Goal: Task Accomplishment & Management: Use online tool/utility

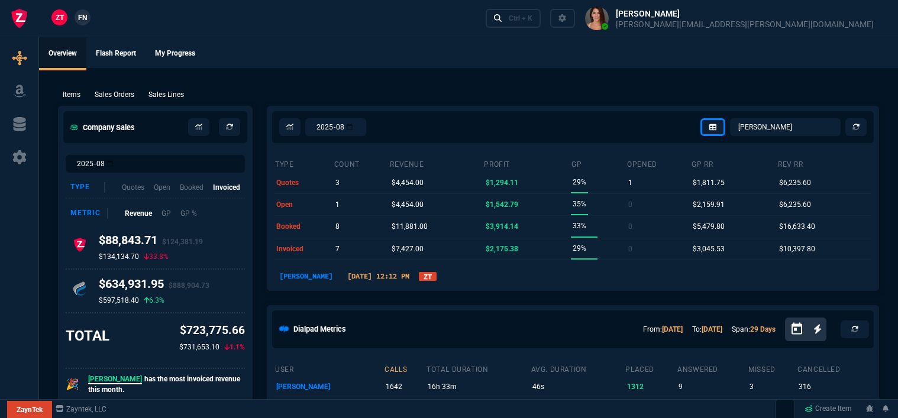
select select "12: [PERSON_NAME]"
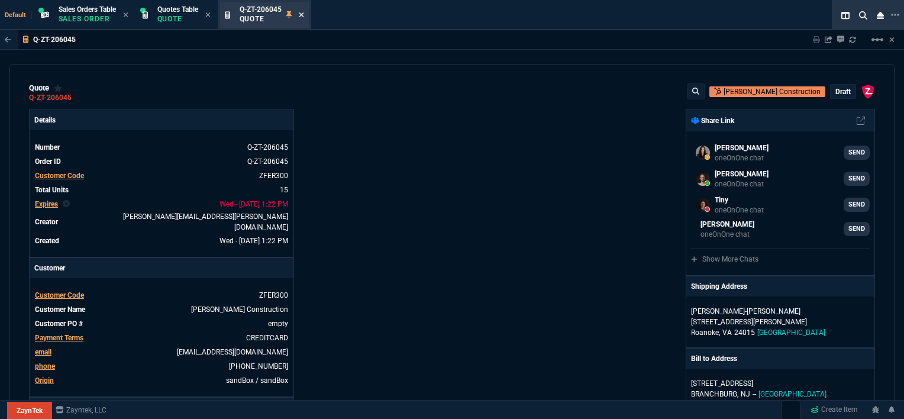
click at [304, 15] on icon at bounding box center [301, 14] width 5 height 5
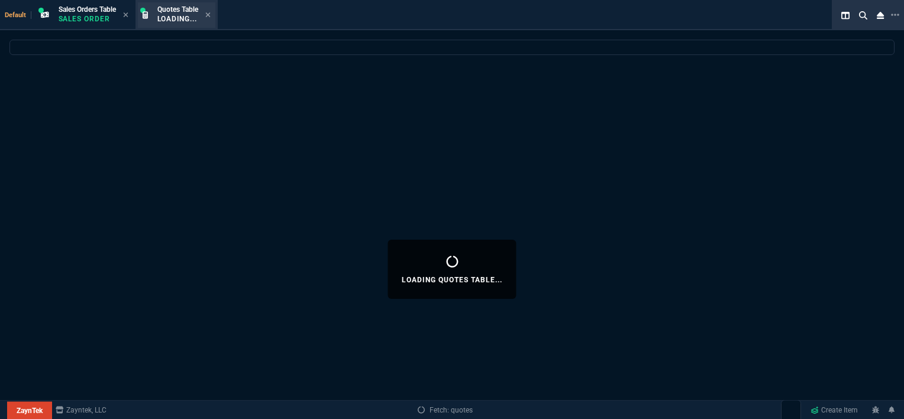
select select
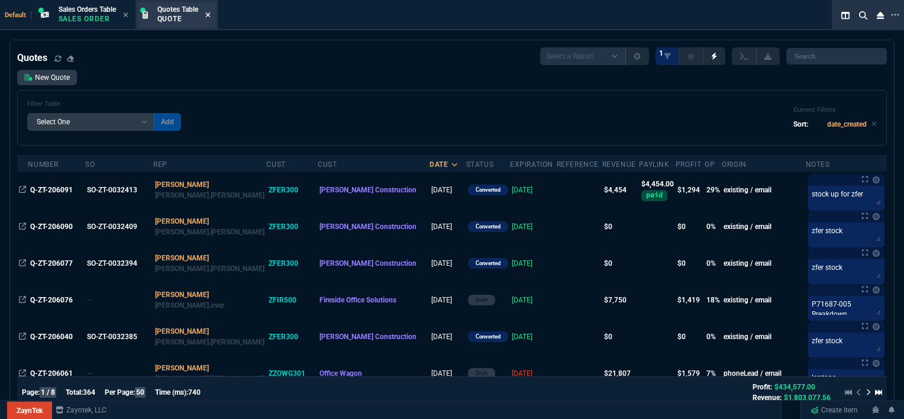
click at [210, 14] on icon at bounding box center [207, 14] width 5 height 5
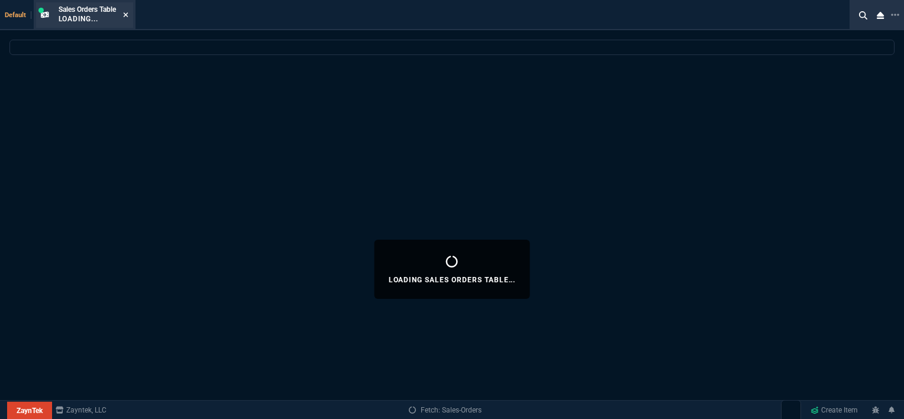
click at [127, 14] on icon at bounding box center [125, 14] width 5 height 7
